Goal: Find specific page/section: Find specific page/section

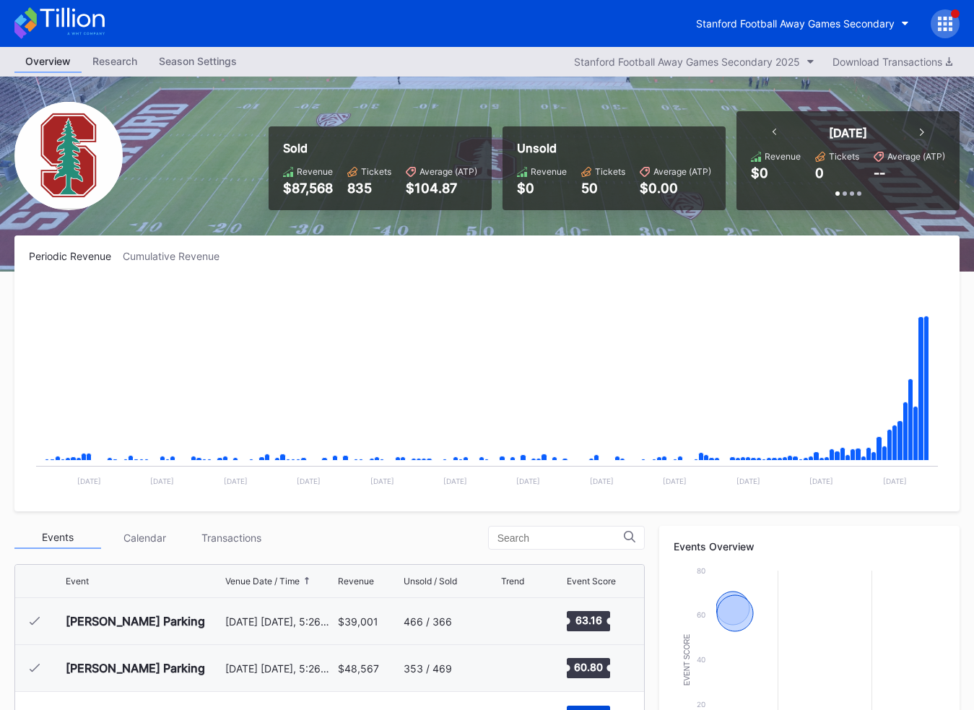
scroll to position [178, 0]
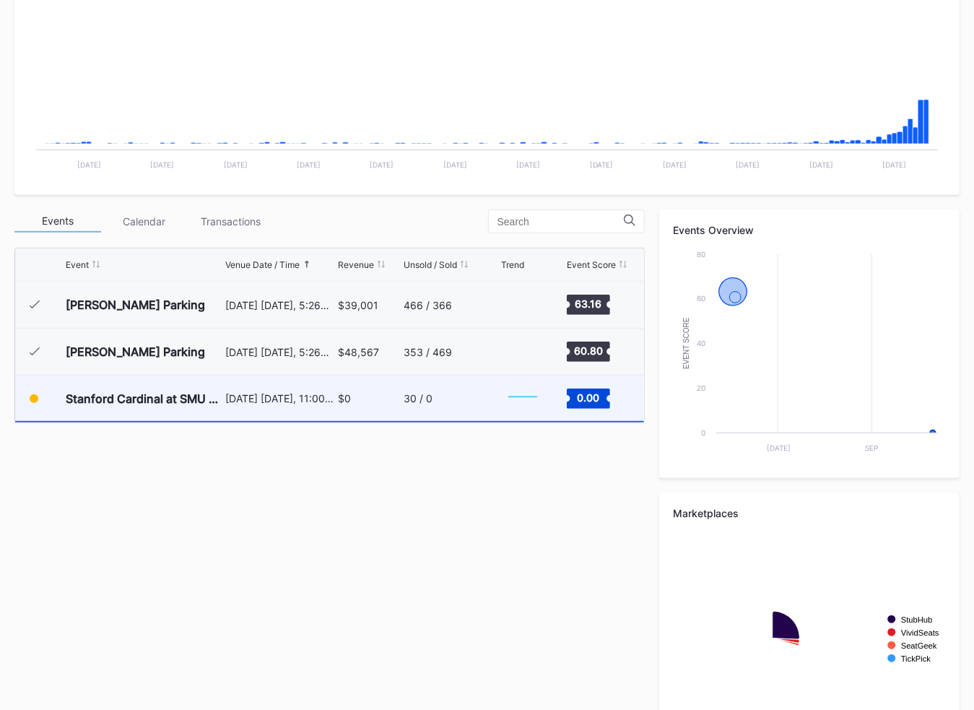
scroll to position [344, 0]
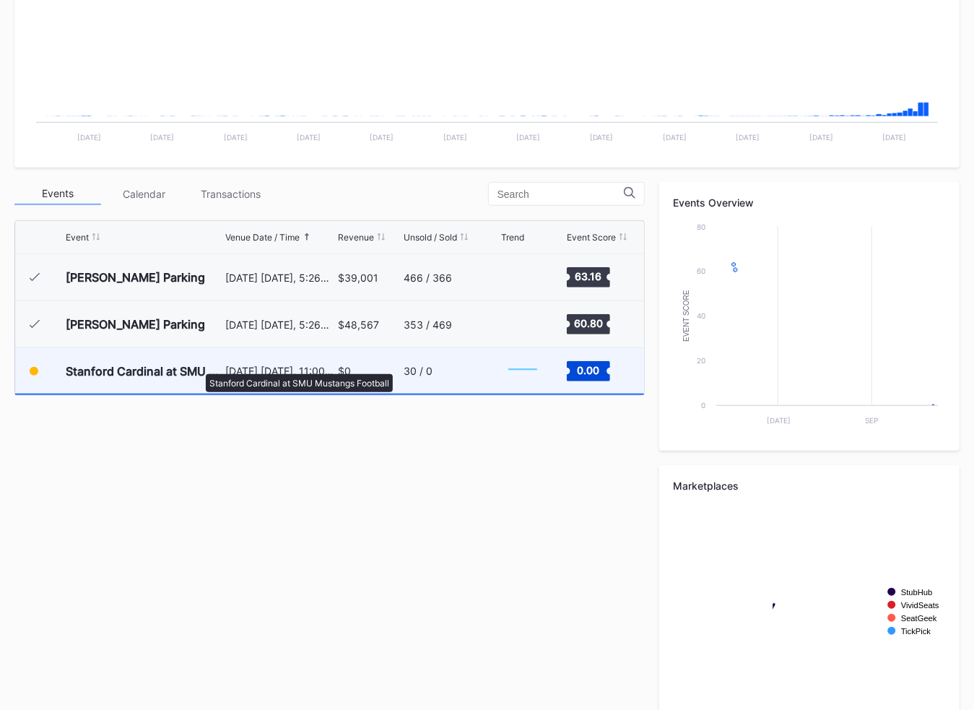
click at [199, 367] on div "Stanford Cardinal at SMU Mustangs Football" at bounding box center [144, 371] width 156 height 14
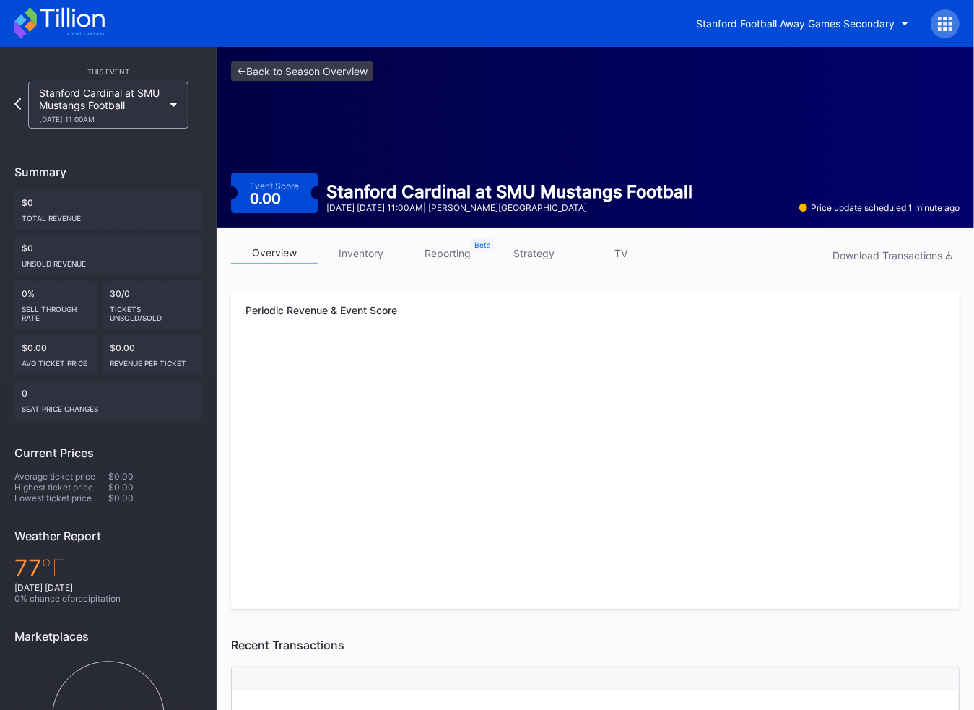
click at [62, 22] on icon at bounding box center [72, 18] width 64 height 20
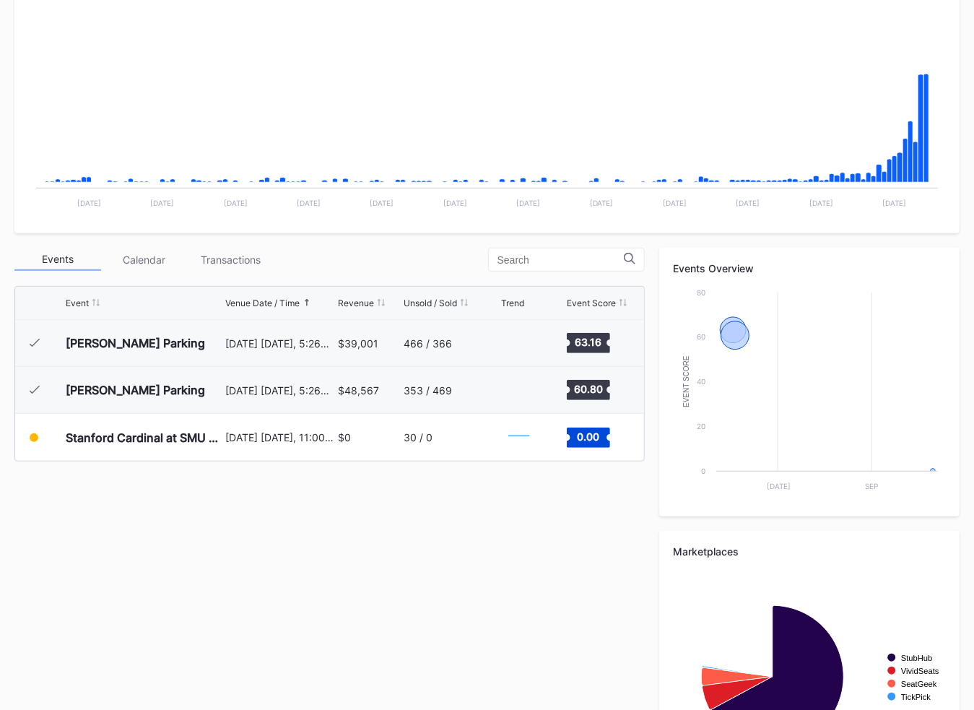
scroll to position [381, 0]
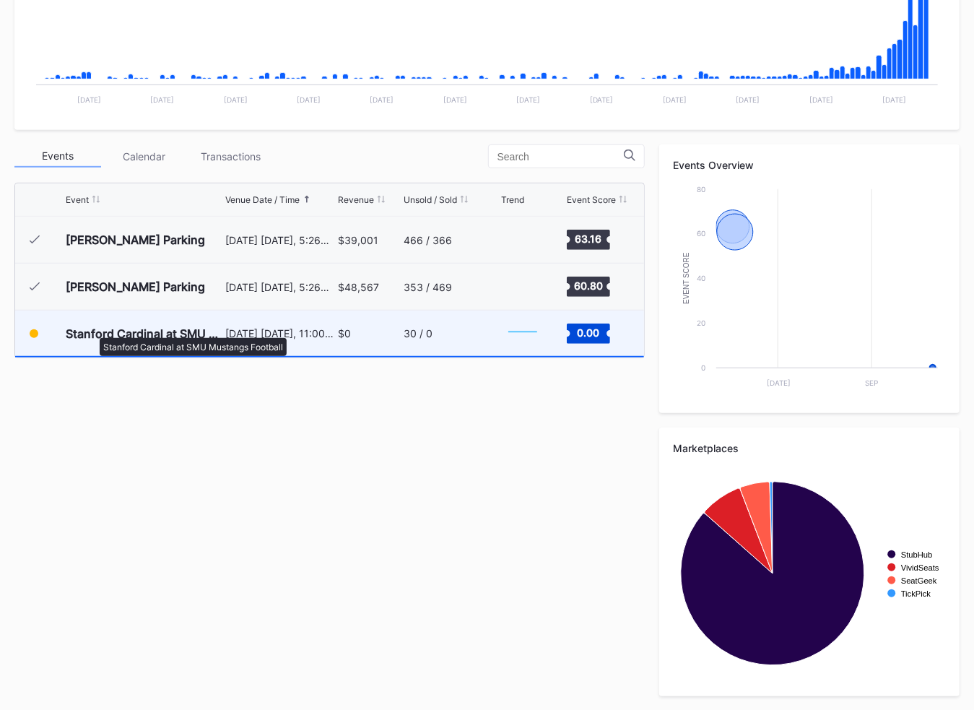
click at [92, 331] on div "Stanford Cardinal at SMU Mustangs Football" at bounding box center [144, 333] width 156 height 14
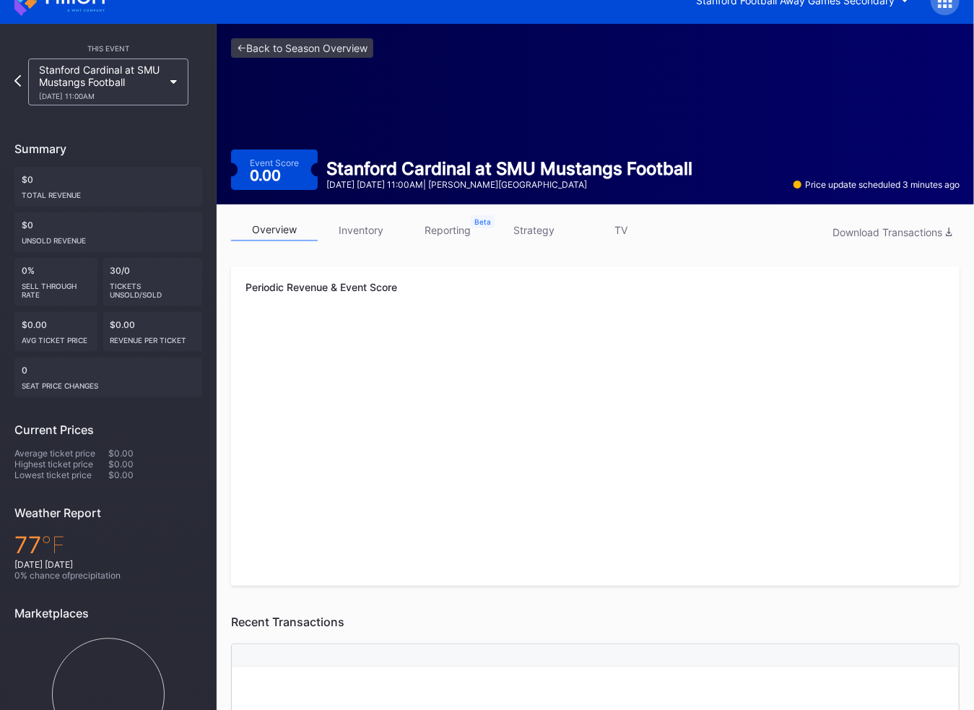
scroll to position [24, 0]
click at [389, 228] on link "inventory" at bounding box center [361, 229] width 87 height 22
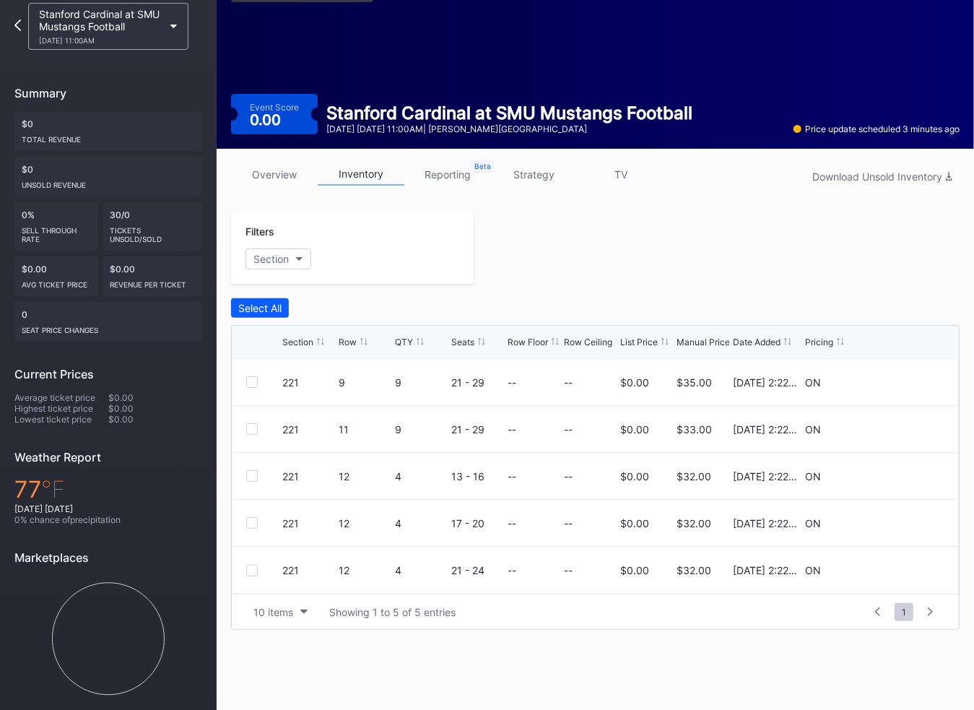
scroll to position [79, 0]
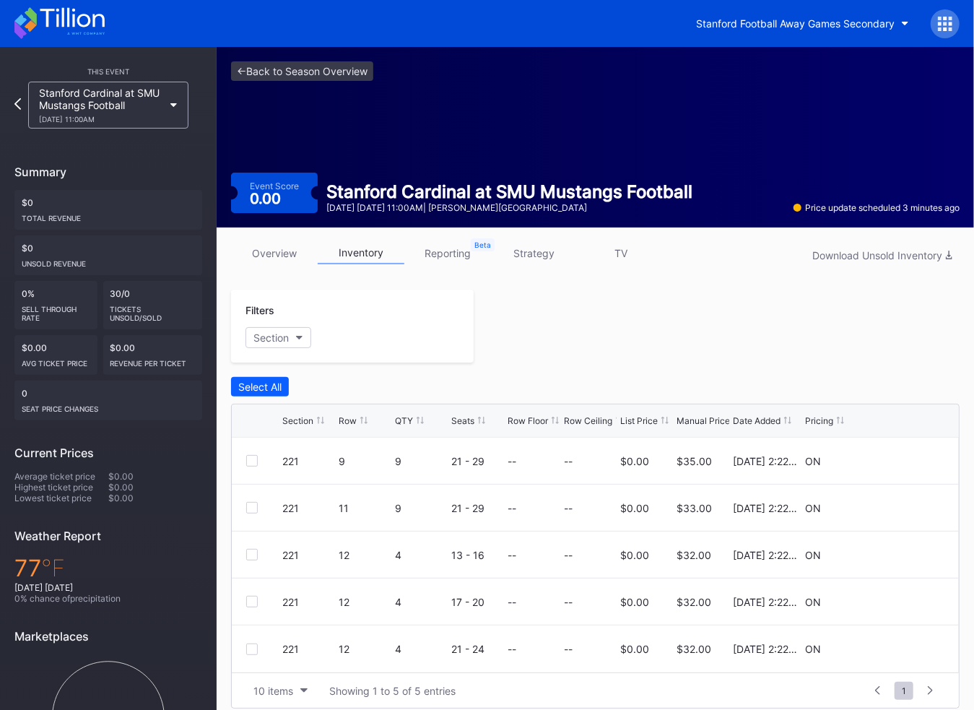
click at [940, 28] on icon at bounding box center [940, 29] width 4 height 4
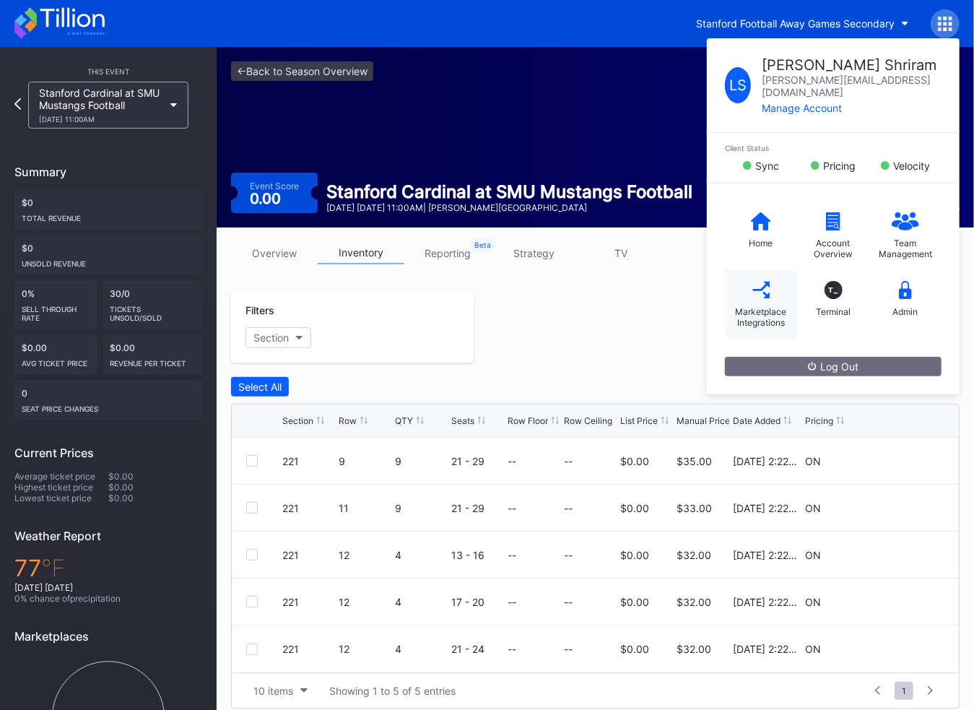
click at [766, 281] on icon at bounding box center [761, 289] width 17 height 17
